Goal: Find specific page/section

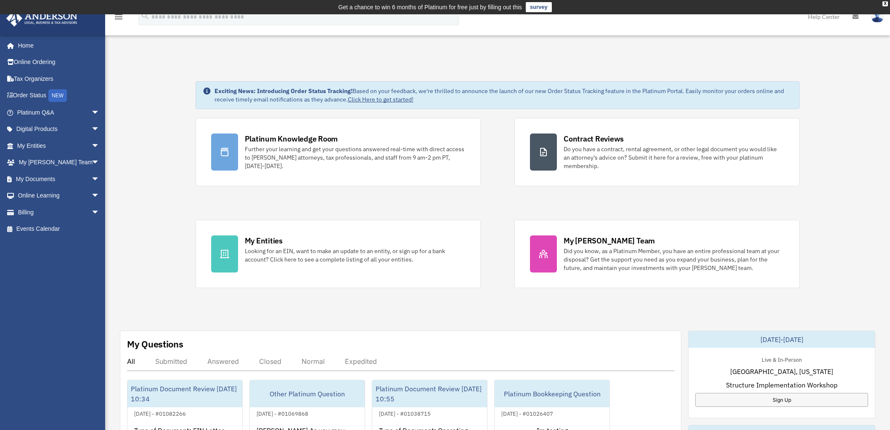
click at [91, 110] on span "arrow_drop_down" at bounding box center [99, 112] width 17 height 17
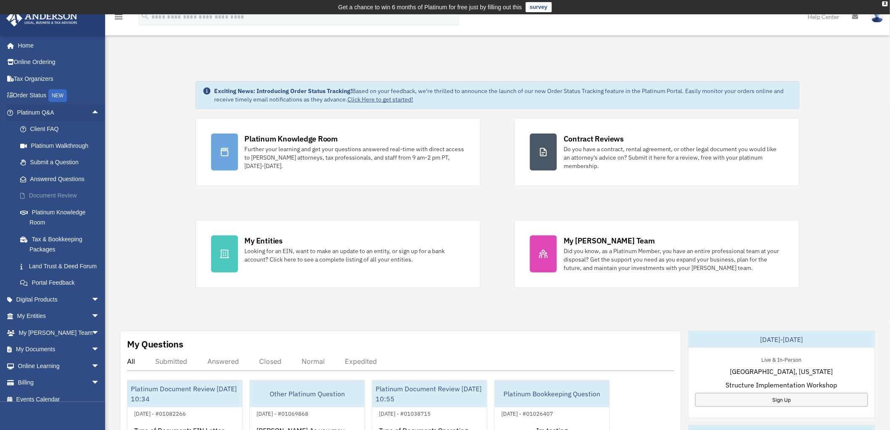
click at [38, 195] on link "Document Review" at bounding box center [62, 195] width 101 height 17
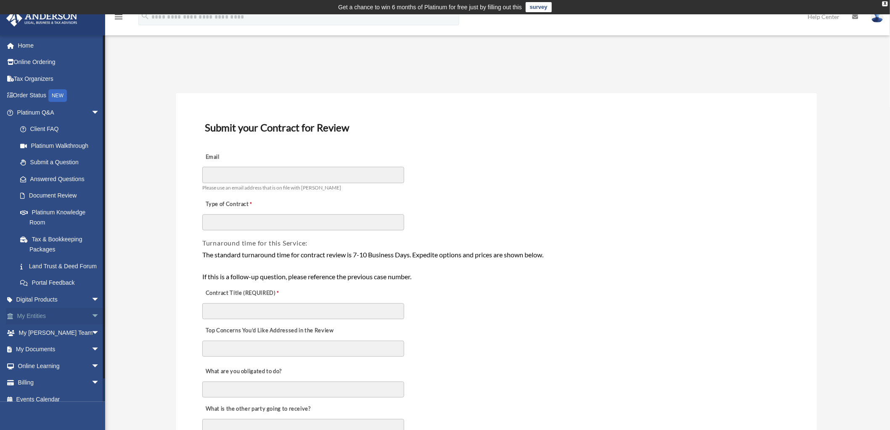
click at [91, 325] on span "arrow_drop_down" at bounding box center [99, 316] width 17 height 17
drag, startPoint x: 86, startPoint y: 327, endPoint x: 82, endPoint y: 347, distance: 20.9
click at [91, 325] on span "arrow_drop_up" at bounding box center [99, 316] width 17 height 17
click at [91, 358] on span "arrow_drop_down" at bounding box center [99, 349] width 17 height 17
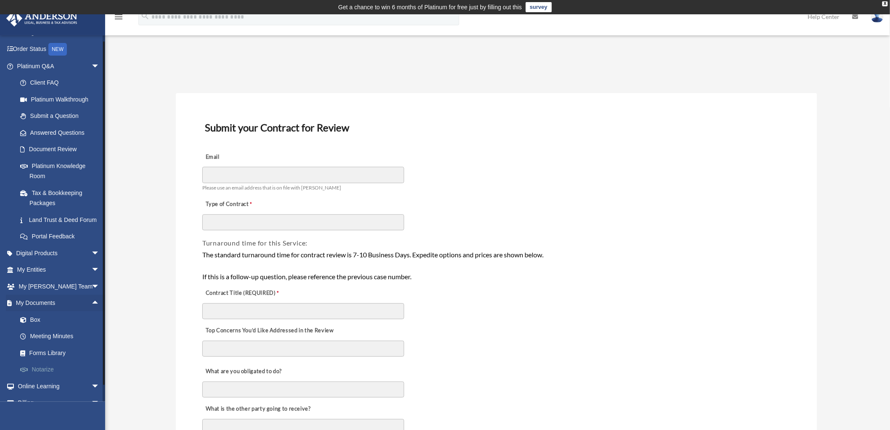
scroll to position [84, 0]
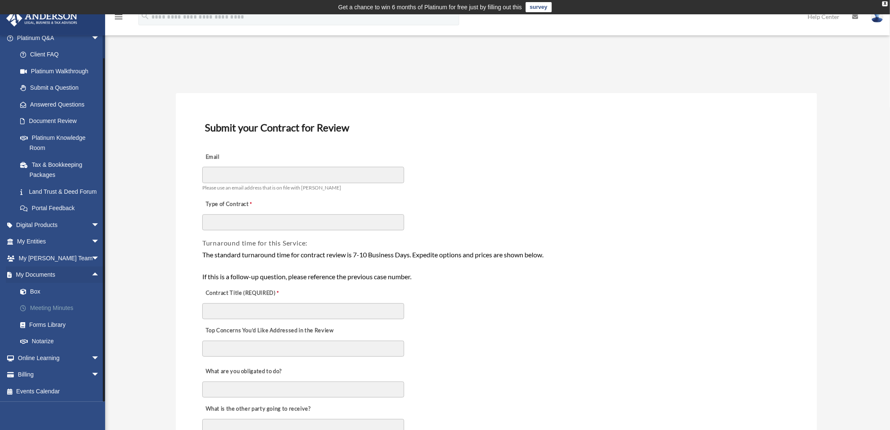
click at [45, 301] on link "Meeting Minutes" at bounding box center [62, 308] width 101 height 17
